Goal: Entertainment & Leisure: Consume media (video, audio)

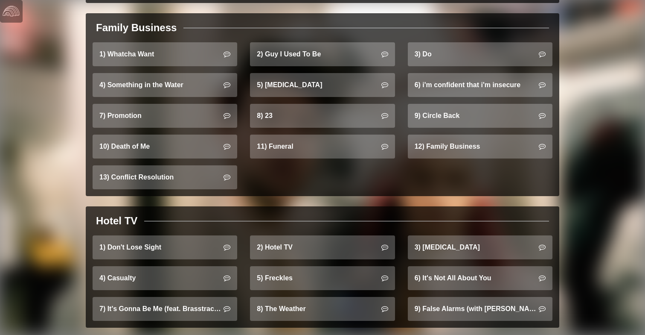
scroll to position [550, 0]
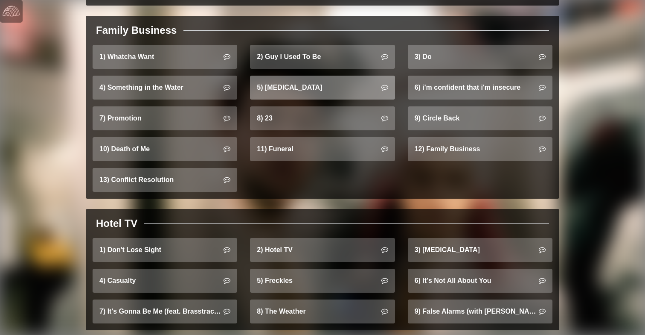
click at [337, 76] on link "5) Hip Replacement" at bounding box center [322, 88] width 145 height 24
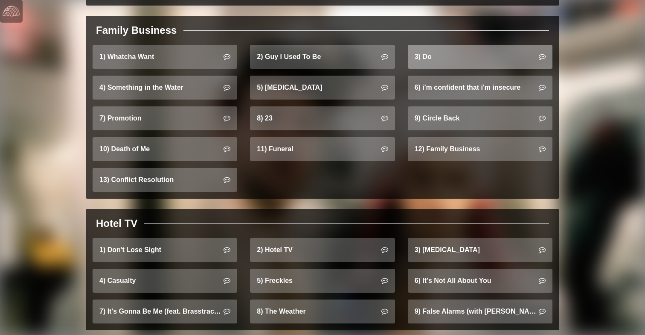
click at [455, 47] on link "3) Do" at bounding box center [480, 57] width 145 height 24
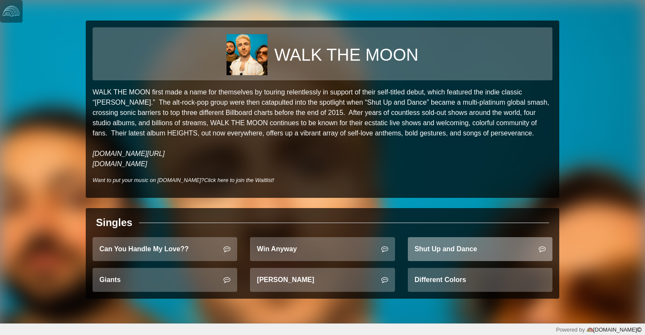
click at [458, 250] on link "Shut Up and Dance" at bounding box center [480, 249] width 145 height 24
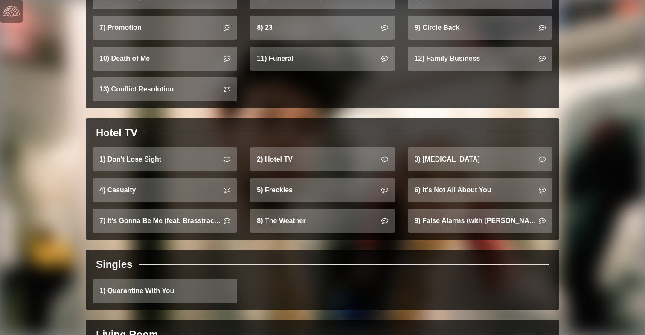
scroll to position [648, 0]
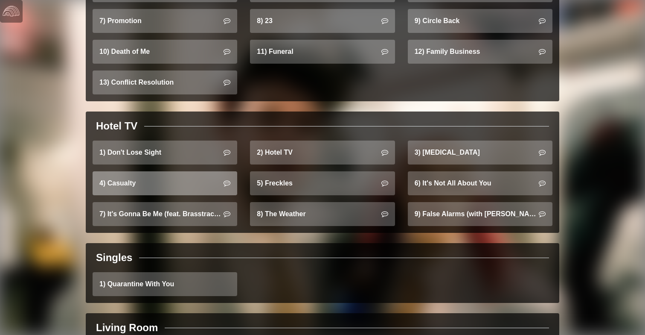
click at [161, 177] on link "4) Casualty" at bounding box center [165, 183] width 145 height 24
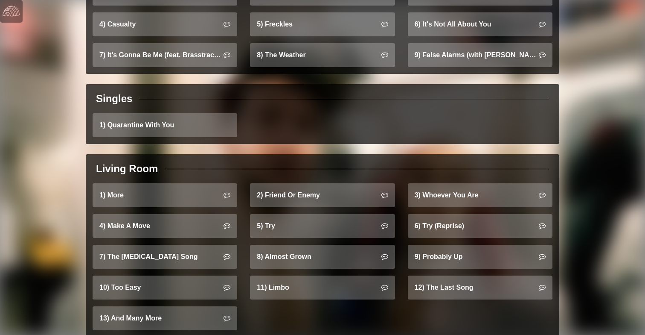
scroll to position [797, 0]
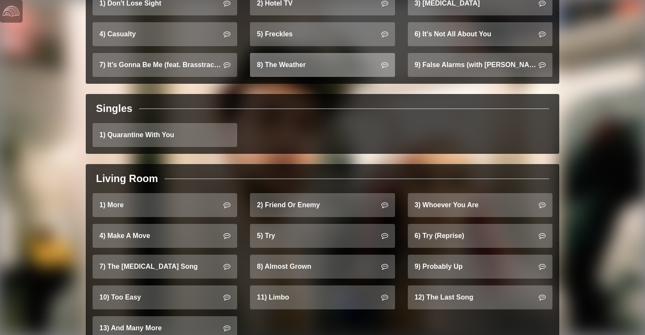
click at [309, 61] on link "8) The Weather" at bounding box center [322, 65] width 145 height 24
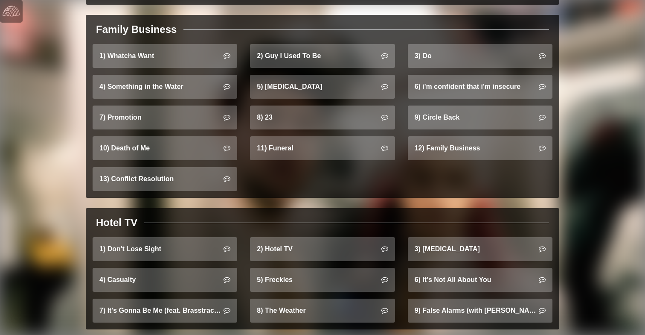
scroll to position [557, 0]
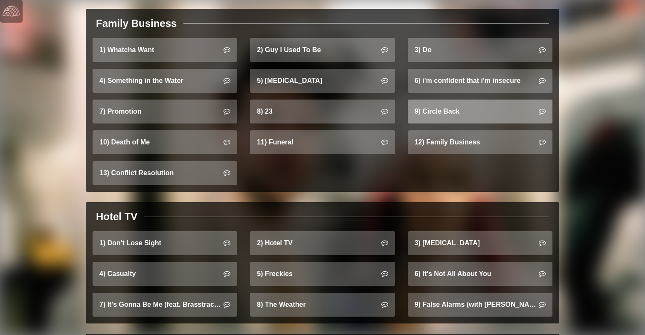
click at [475, 99] on link "9) Circle Back" at bounding box center [480, 111] width 145 height 24
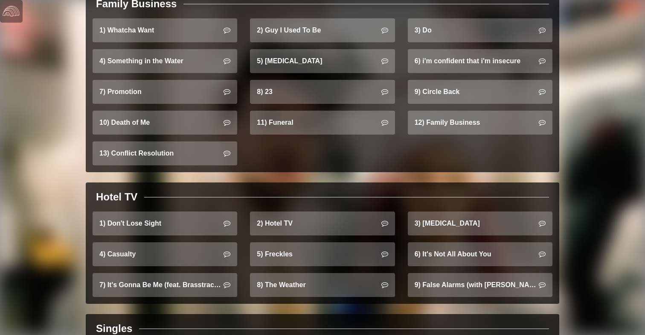
scroll to position [578, 0]
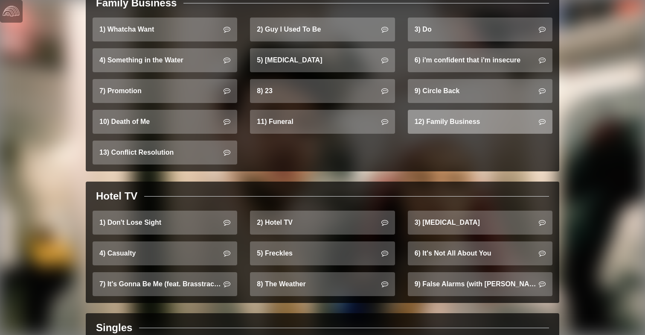
click at [433, 111] on link "12) Family Business" at bounding box center [480, 122] width 145 height 24
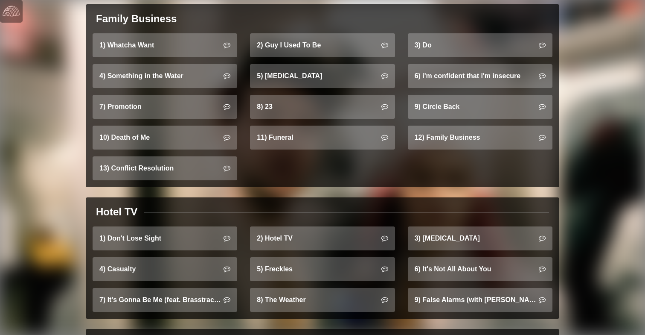
scroll to position [560, 0]
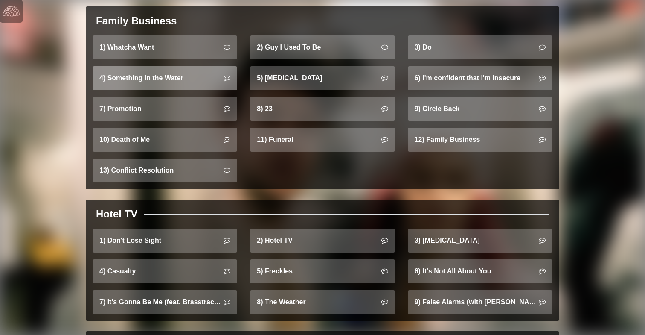
click at [167, 74] on link "4) Something in the Water" at bounding box center [165, 78] width 145 height 24
